Goal: Information Seeking & Learning: Learn about a topic

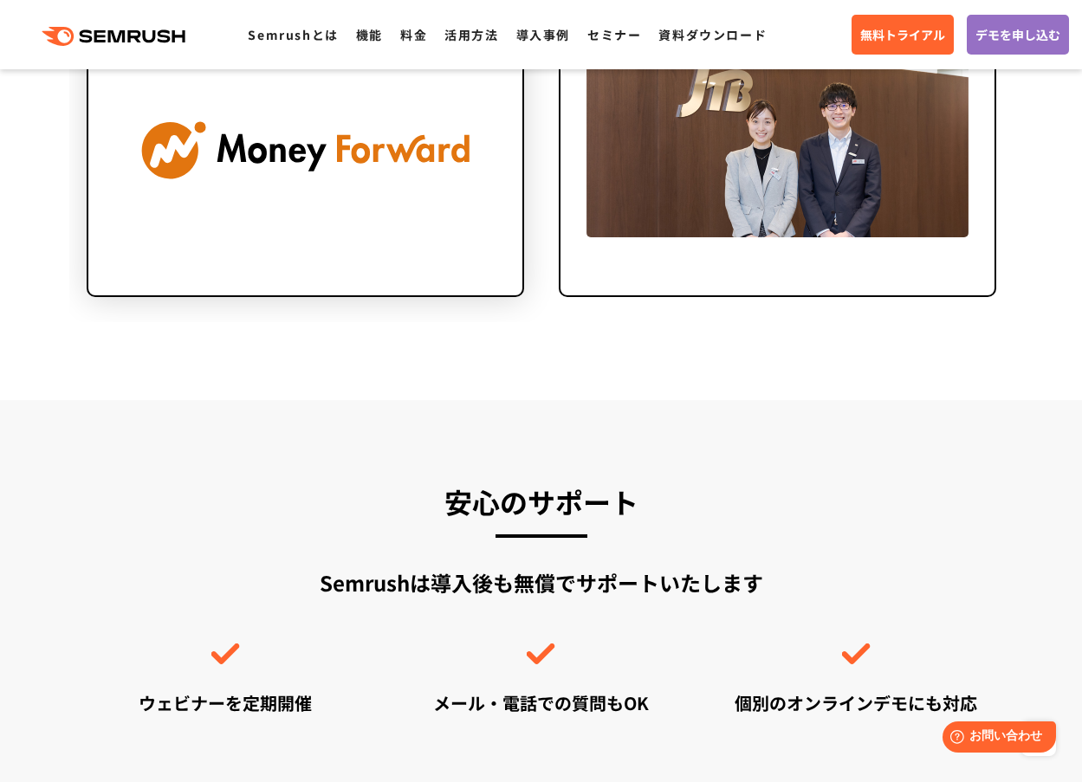
scroll to position [4329, 0]
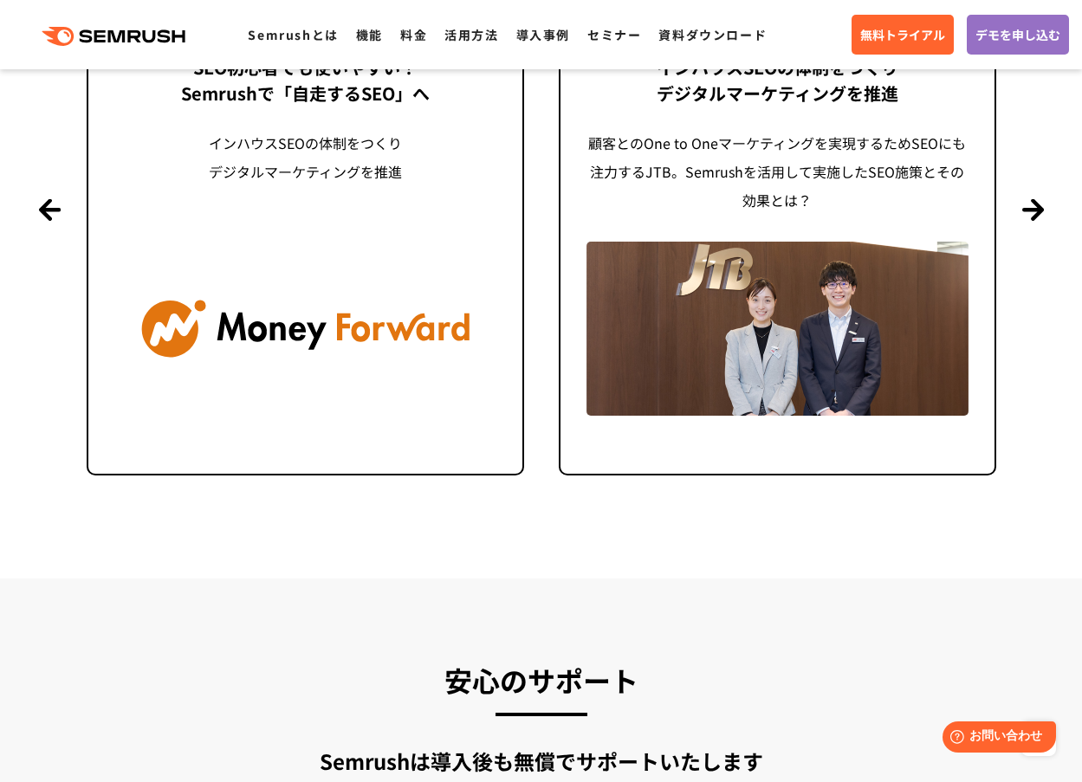
click at [401, 48] on div ".cls {fill: #FF642D;} .cls {fill: #FF642D;} Semrushとは 機能 料金 活用方法 導入事例 セミナー 資料ダウ…" at bounding box center [541, 35] width 1082 height 52
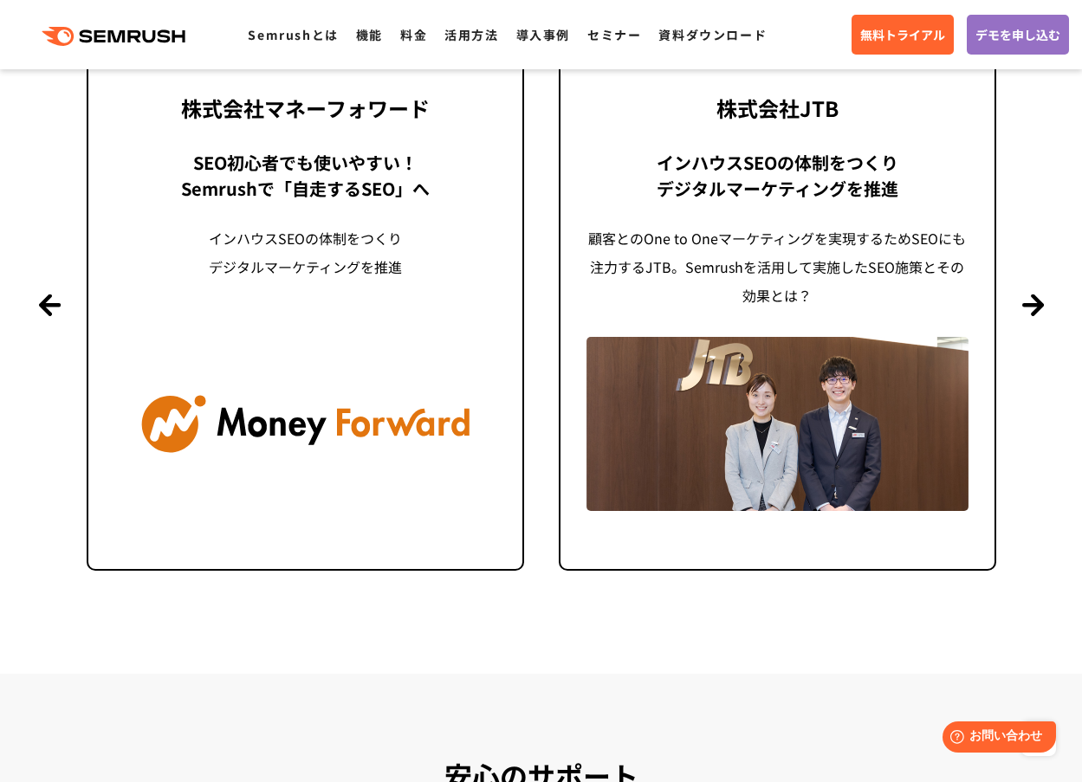
scroll to position [4070, 0]
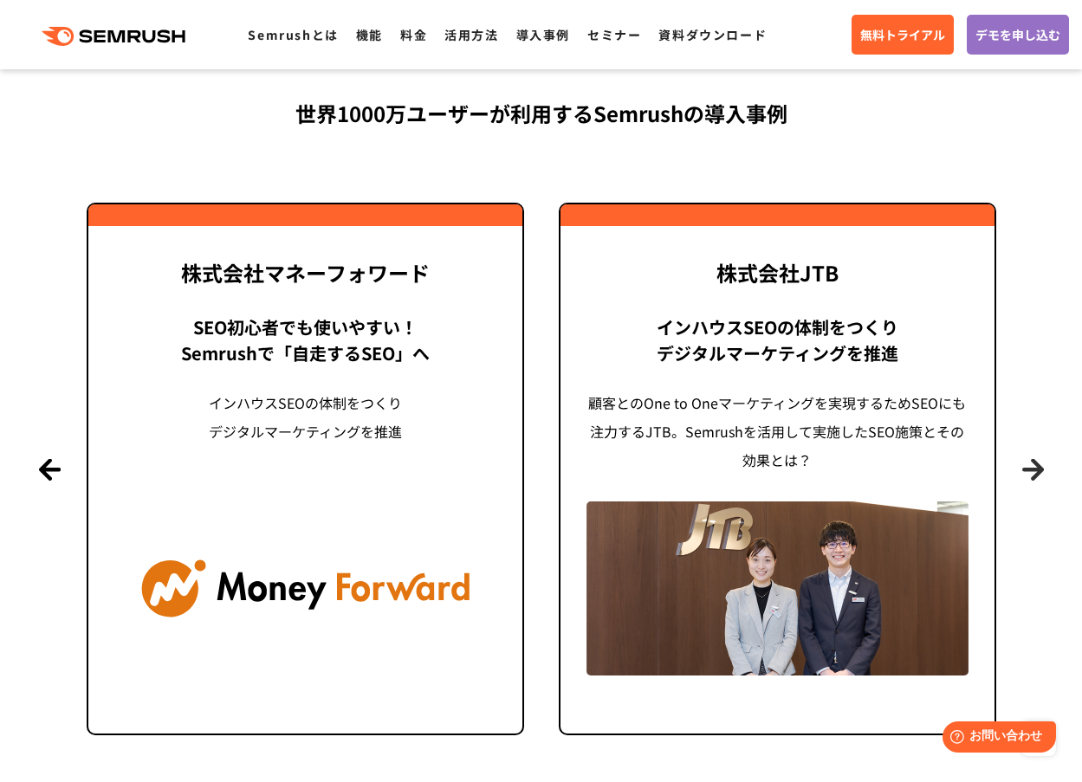
click at [1029, 463] on button "Next" at bounding box center [1033, 469] width 22 height 22
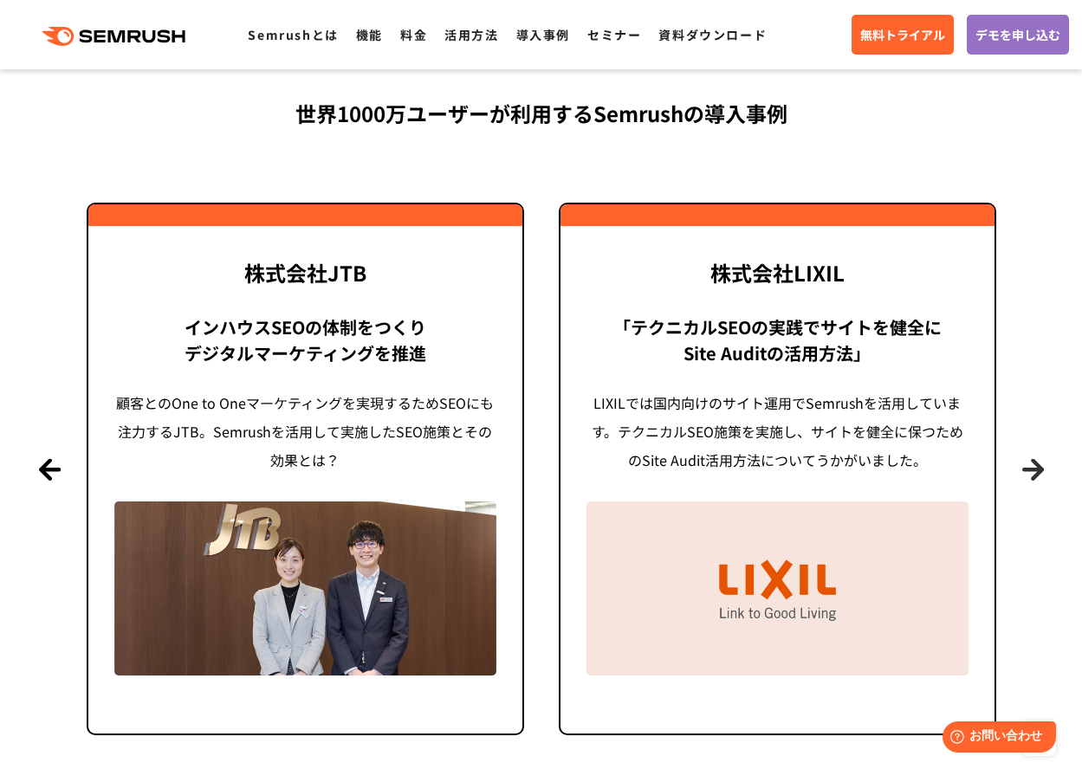
click at [1029, 462] on button "Next" at bounding box center [1033, 469] width 22 height 22
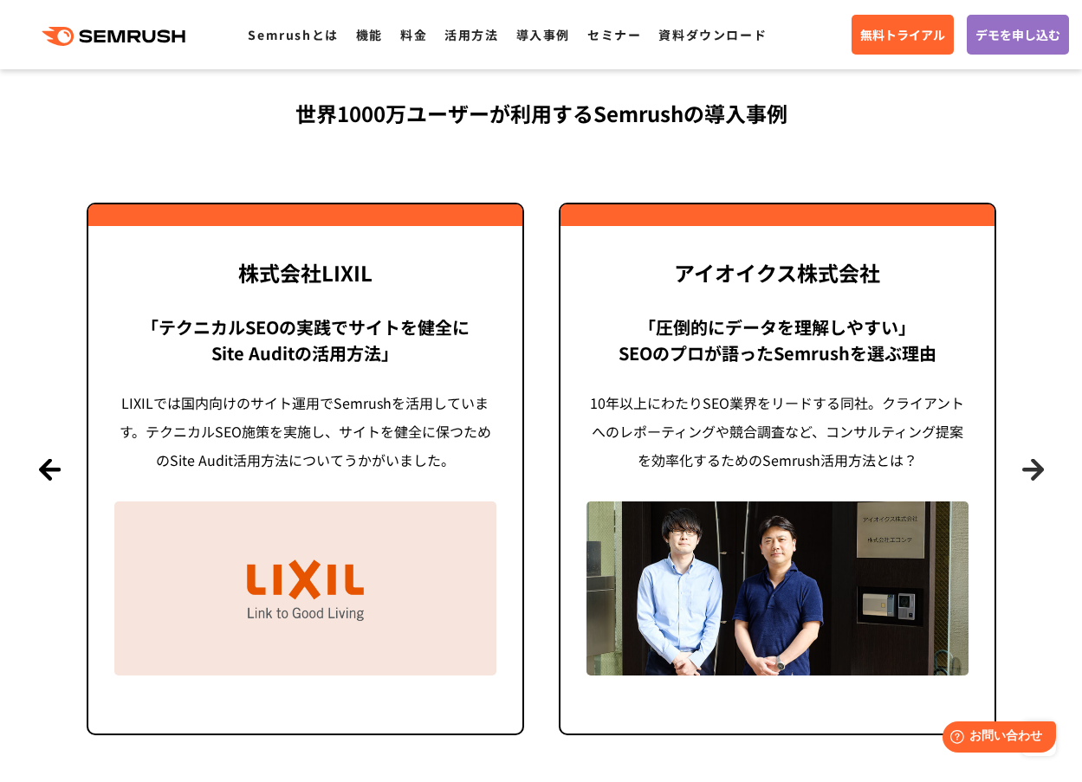
click at [1033, 462] on button "Next" at bounding box center [1033, 469] width 22 height 22
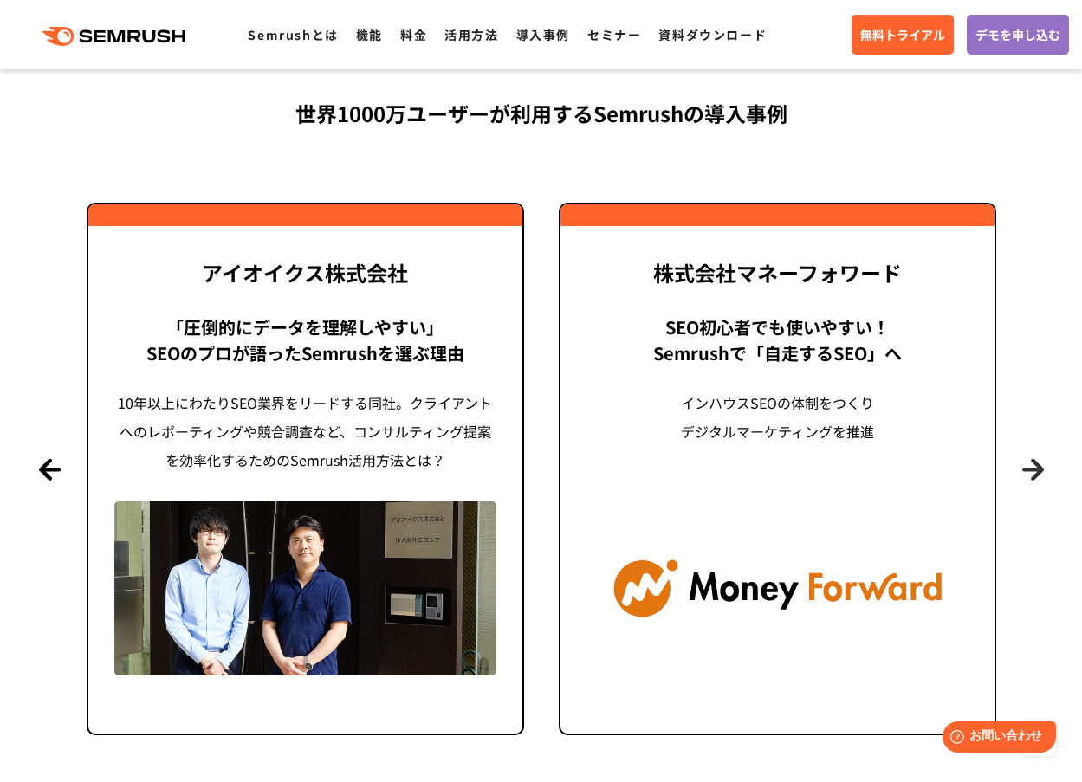
click at [1033, 462] on button "Next" at bounding box center [1033, 469] width 22 height 22
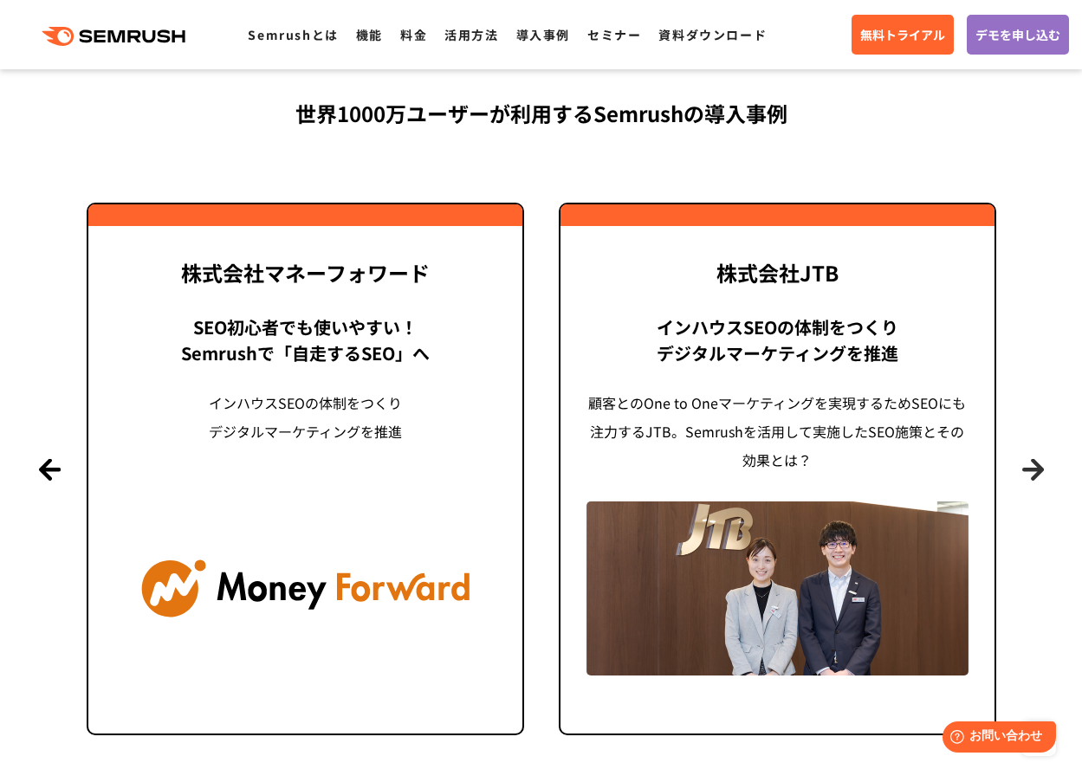
click at [1033, 462] on button "Next" at bounding box center [1033, 469] width 22 height 22
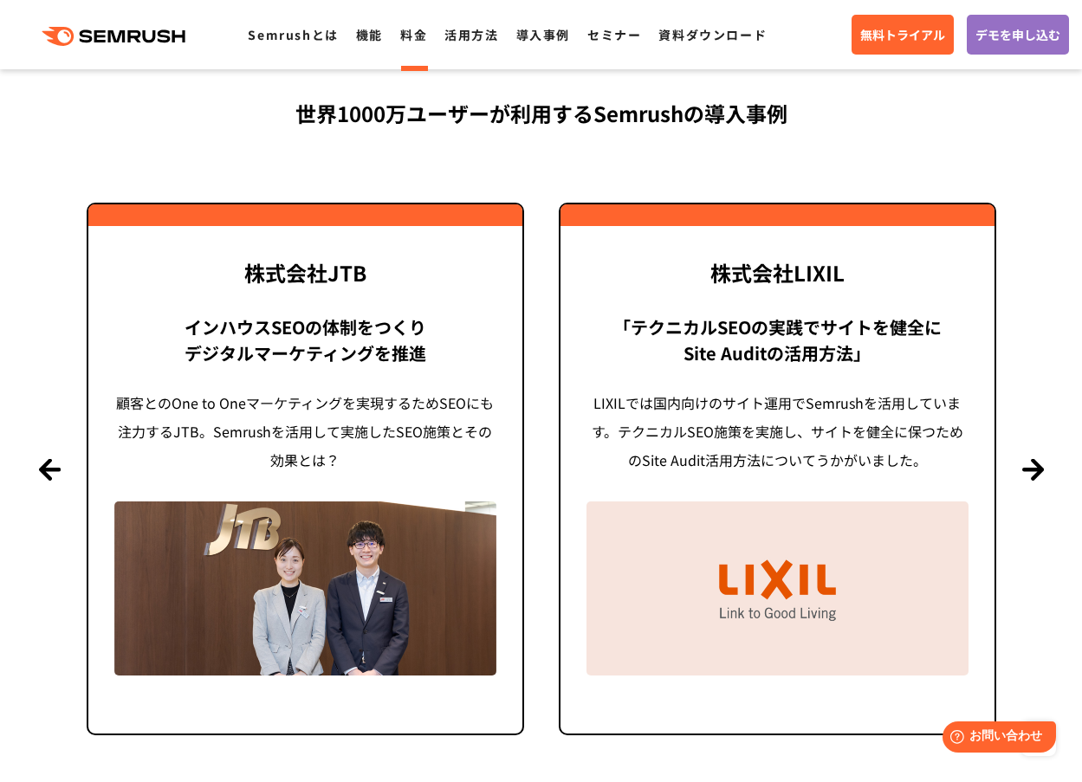
click at [402, 42] on link "料金" at bounding box center [413, 34] width 27 height 17
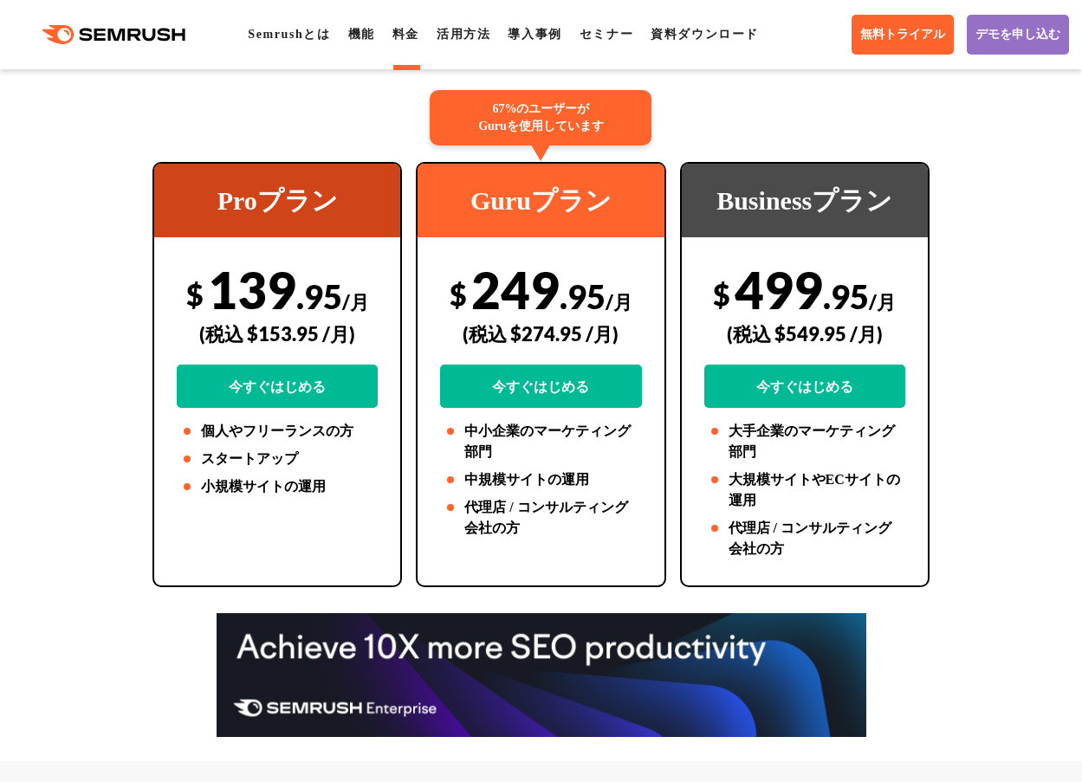
scroll to position [346, 0]
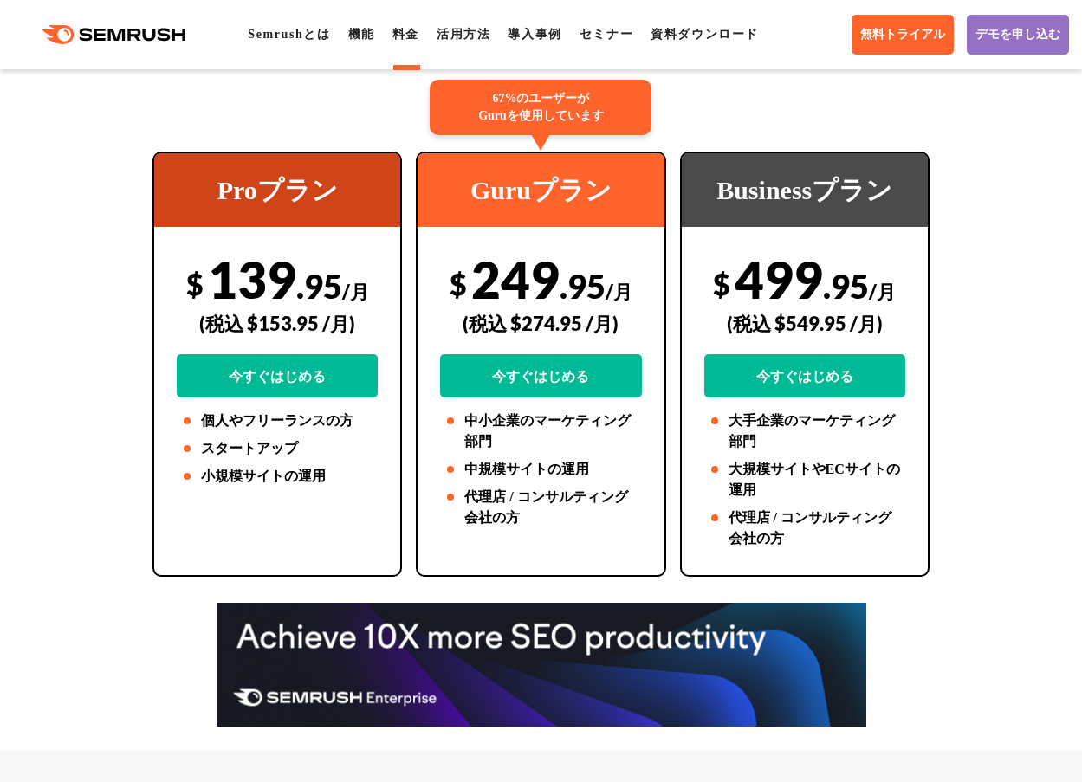
click at [785, 354] on div "(税込 $549.95 /月)" at bounding box center [804, 323] width 201 height 61
drag, startPoint x: 777, startPoint y: 376, endPoint x: 840, endPoint y: 378, distance: 63.3
click at [840, 354] on div "(税込 $549.95 /月)" at bounding box center [804, 323] width 201 height 61
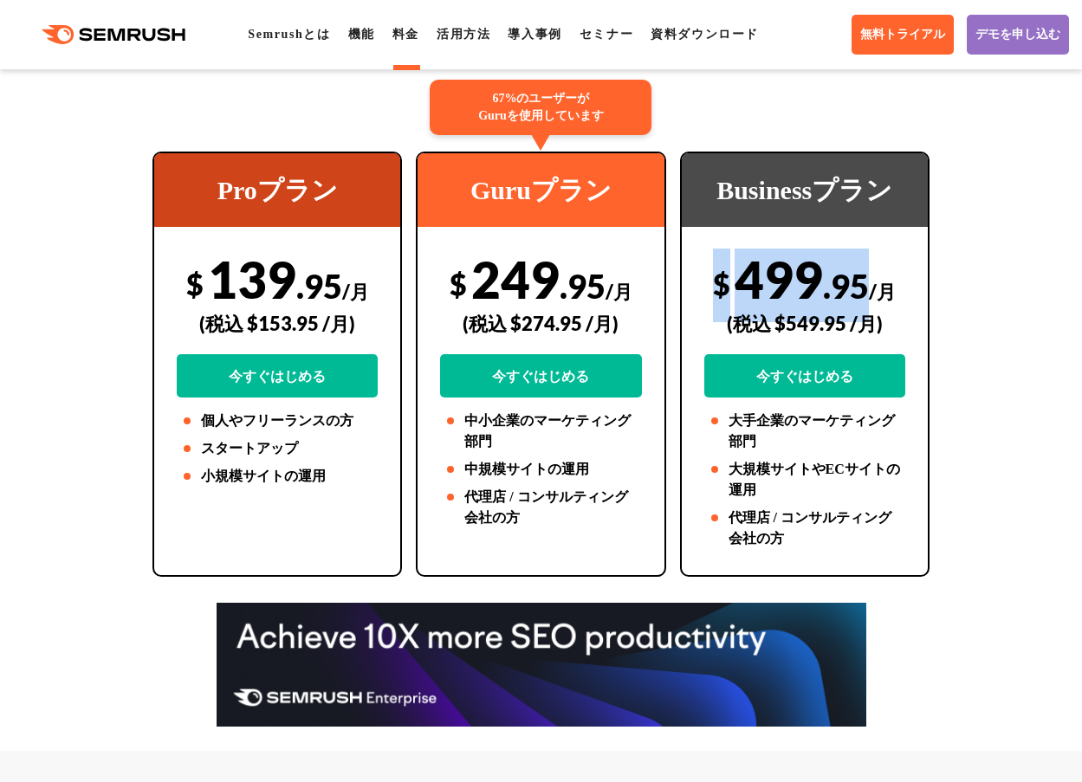
drag, startPoint x: 715, startPoint y: 332, endPoint x: 864, endPoint y: 334, distance: 149.0
click at [864, 334] on div "$ 499 .95 /月 (税込 $549.95 /月) 今すぐはじめる" at bounding box center [804, 323] width 201 height 149
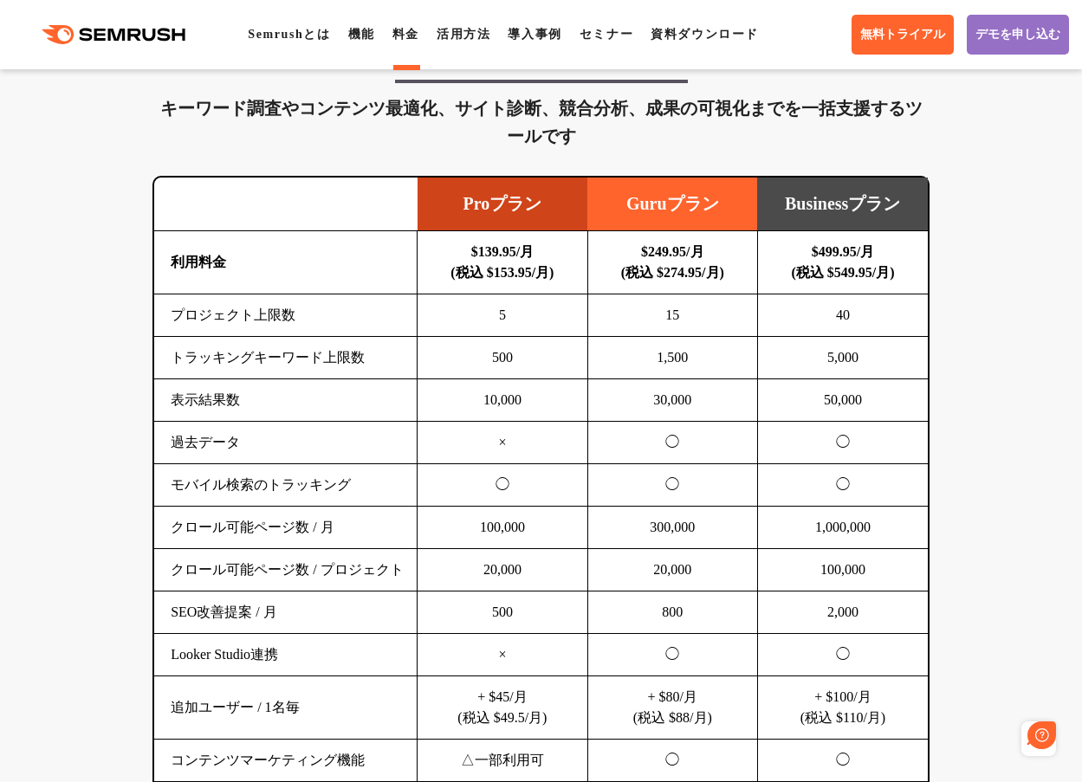
scroll to position [0, 0]
